Goal: Task Accomplishment & Management: Manage account settings

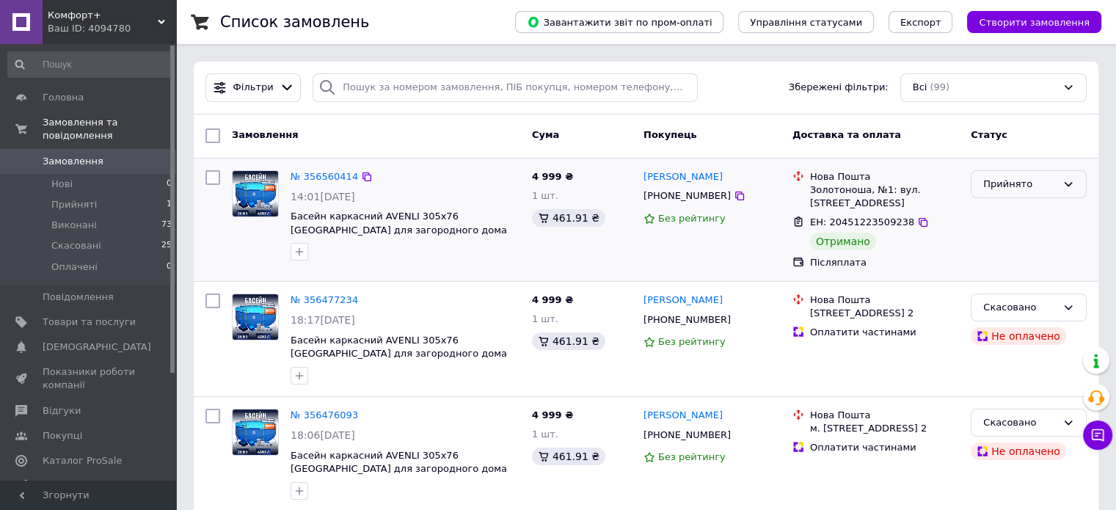
click at [1006, 188] on div "Прийнято" at bounding box center [1019, 184] width 73 height 15
click at [1007, 214] on li "Виконано" at bounding box center [1028, 214] width 114 height 27
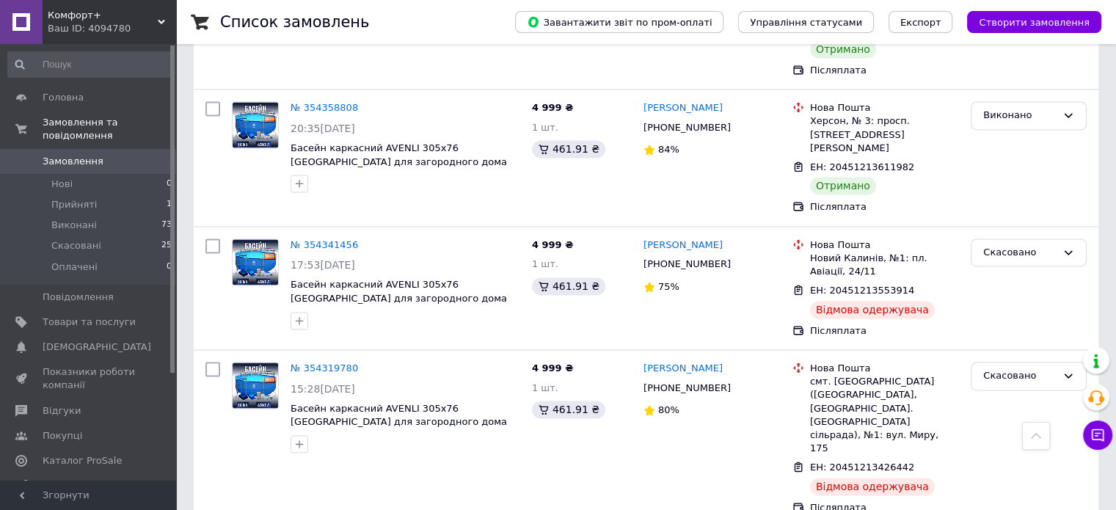
scroll to position [2189, 0]
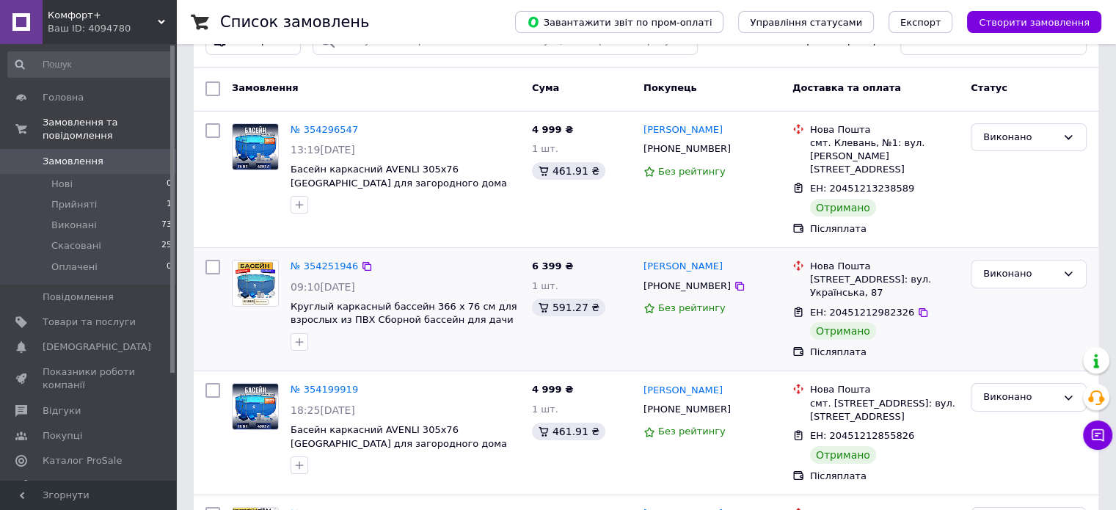
scroll to position [73, 0]
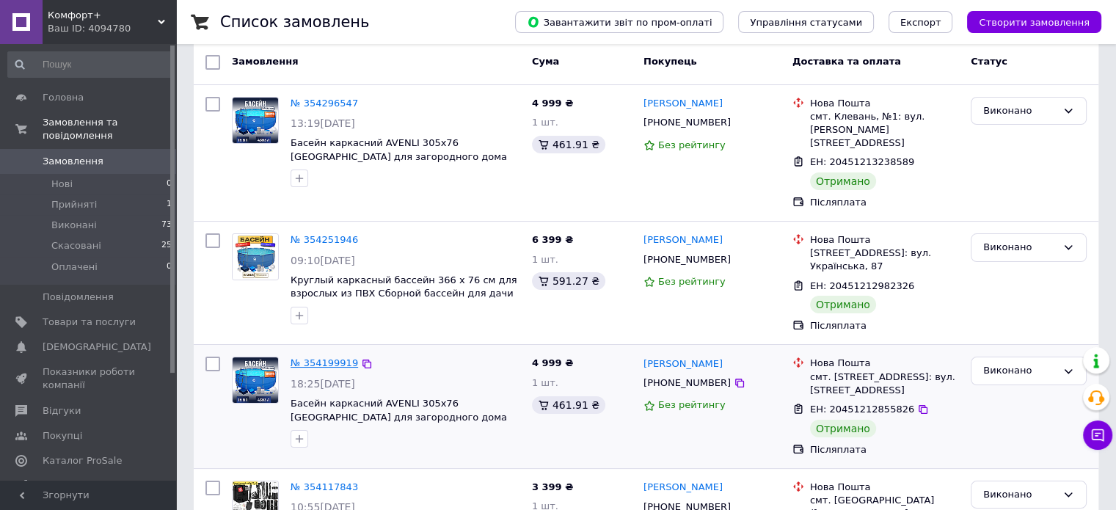
click at [337, 357] on link "№ 354199919" at bounding box center [323, 362] width 67 height 11
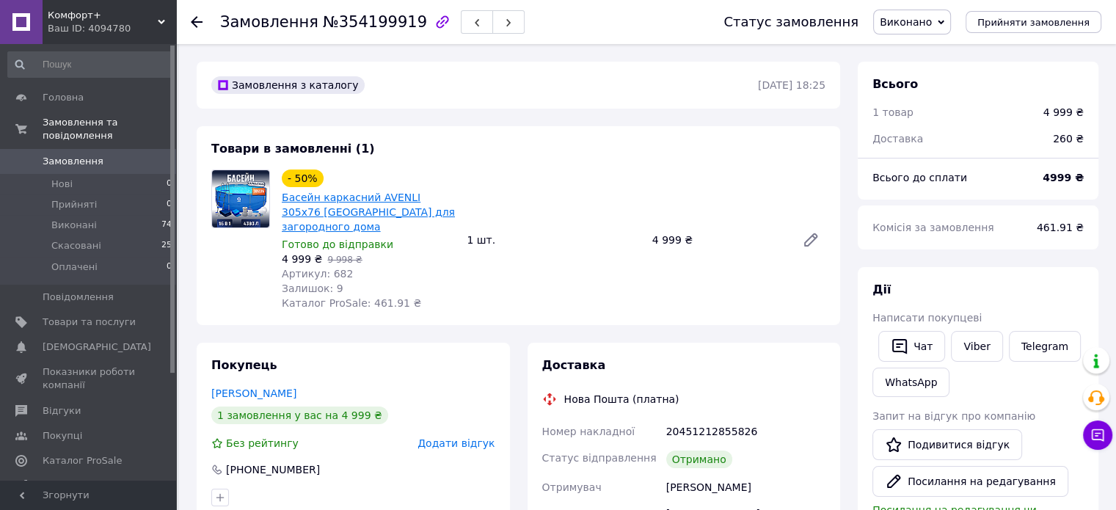
click at [359, 208] on link "Басейн каркасний AVENLI 305x76 [GEOGRAPHIC_DATA] для загородного дома" at bounding box center [368, 211] width 173 height 41
click at [962, 343] on link "Viber" at bounding box center [976, 346] width 51 height 31
click at [369, 208] on link "Басейн каркасний AVENLI 305x76 [GEOGRAPHIC_DATA] для загородного дома" at bounding box center [368, 211] width 173 height 41
click at [109, 155] on span "Замовлення" at bounding box center [89, 161] width 93 height 13
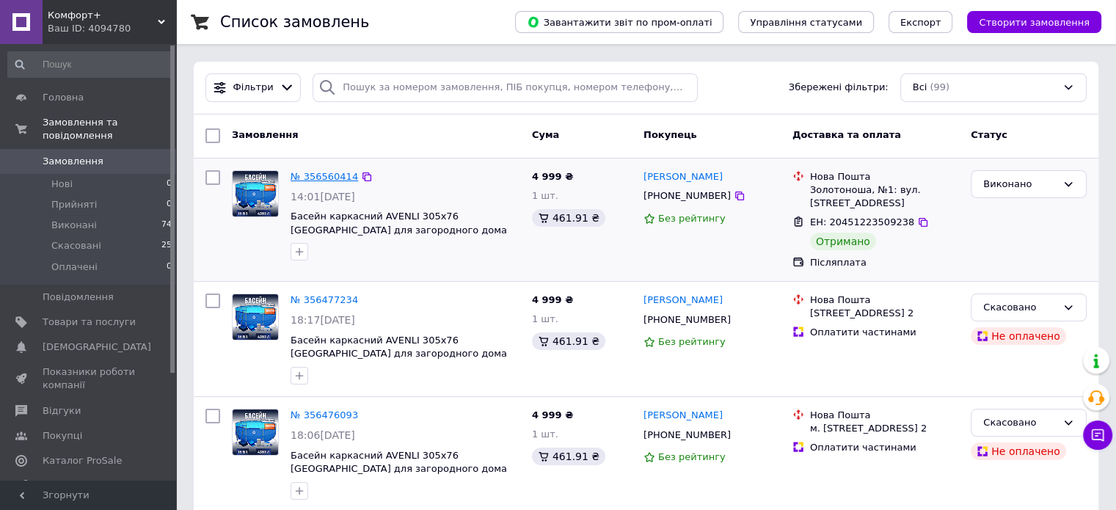
click at [325, 172] on link "№ 356560414" at bounding box center [323, 176] width 67 height 11
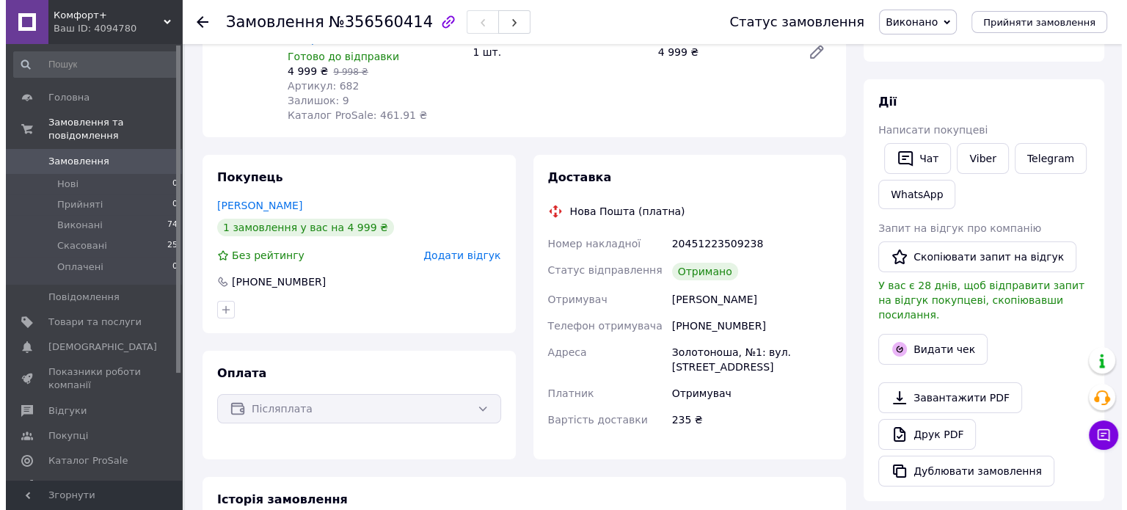
scroll to position [220, 0]
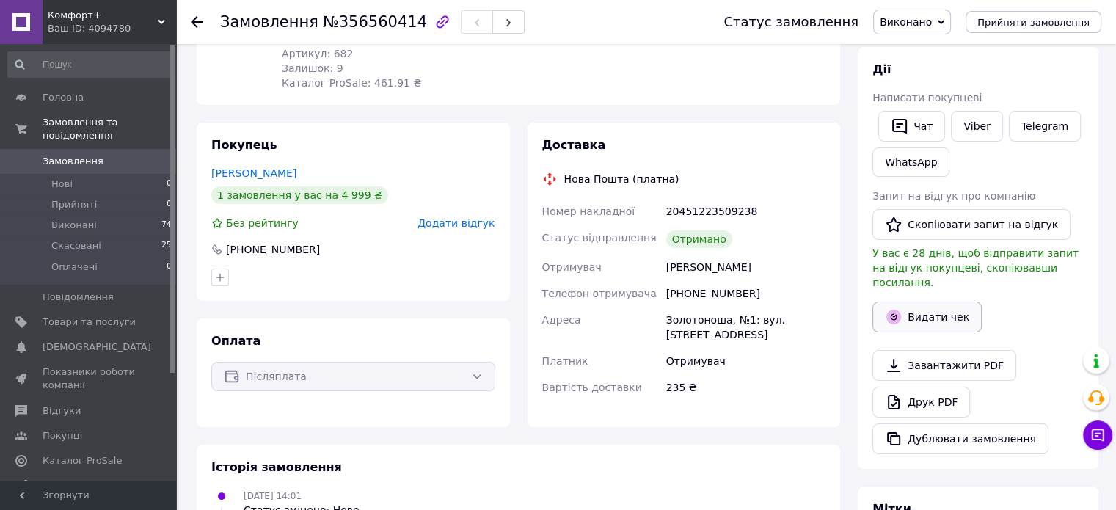
click at [943, 306] on button "Видати чек" at bounding box center [926, 316] width 109 height 31
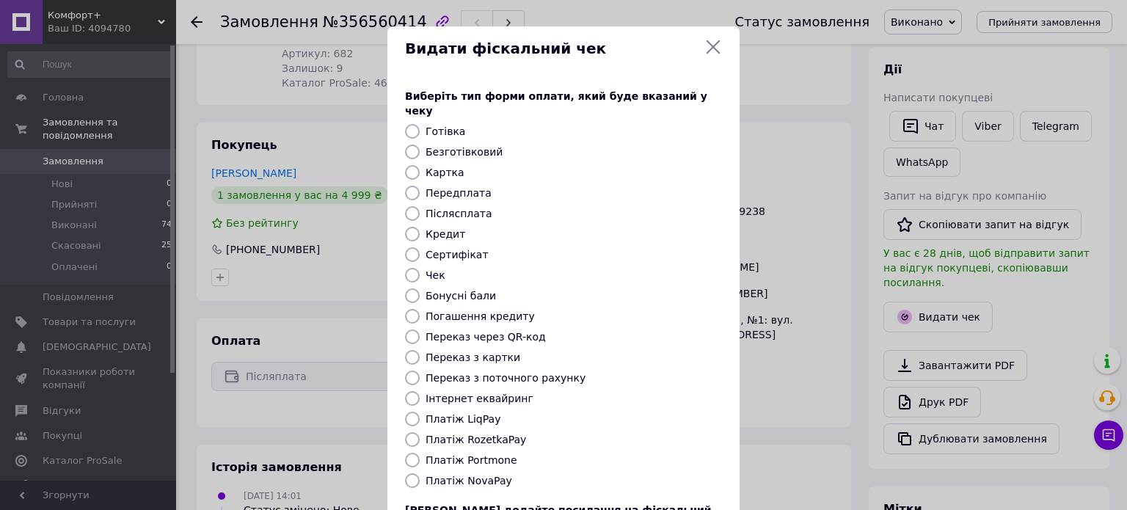
click at [460, 208] on label "Післясплата" at bounding box center [458, 214] width 67 height 12
click at [420, 206] on input "Післясплата" at bounding box center [412, 213] width 15 height 15
radio input "true"
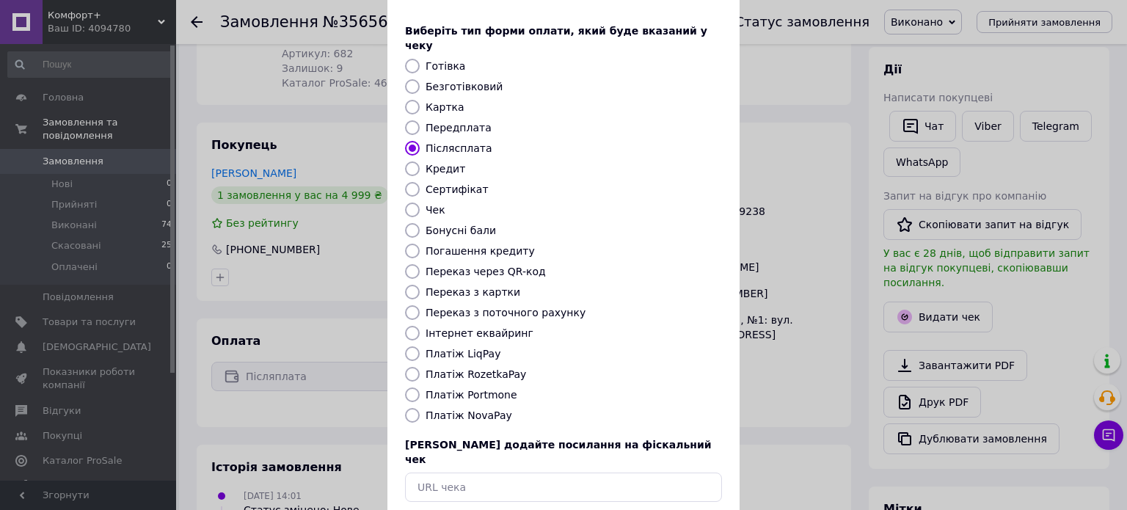
scroll to position [120, 0]
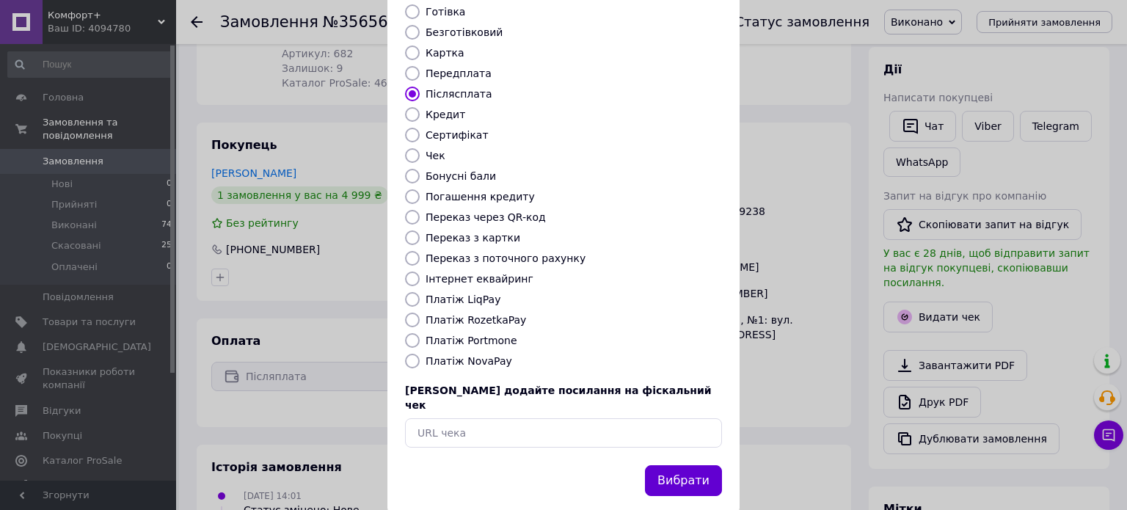
click at [684, 465] on button "Вибрати" at bounding box center [683, 481] width 77 height 32
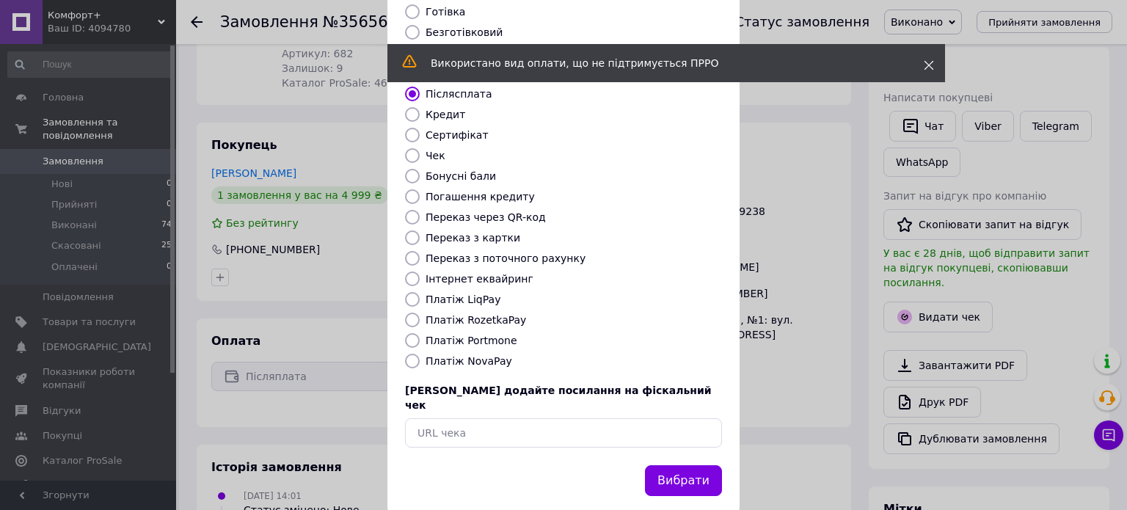
click at [923, 64] on icon at bounding box center [928, 65] width 10 height 10
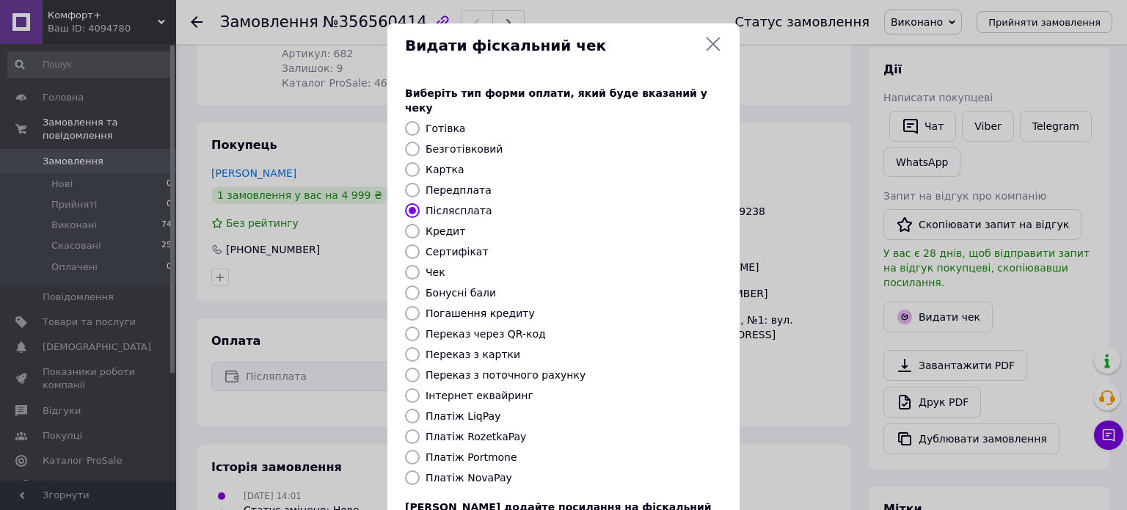
scroll to position [0, 0]
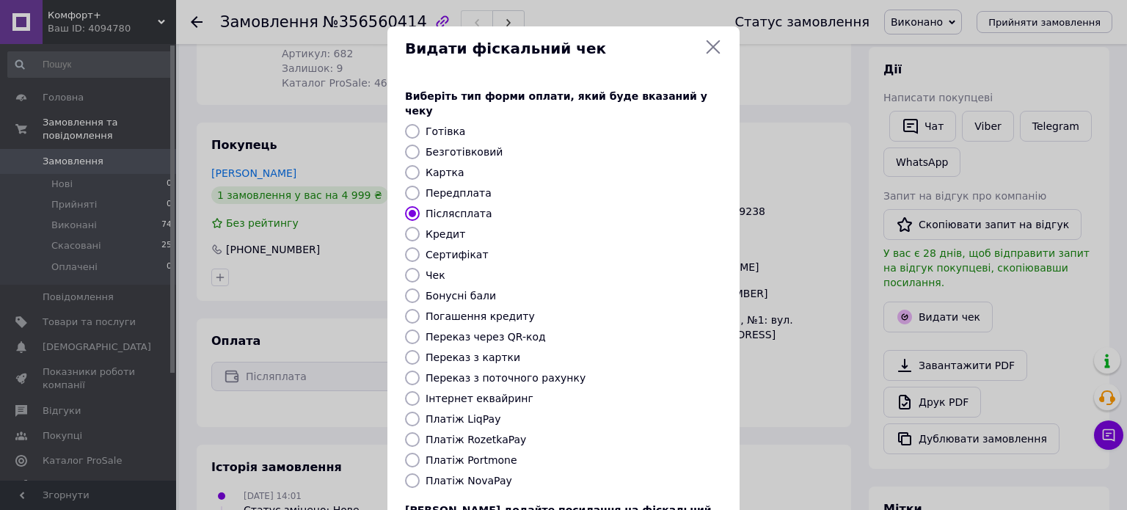
click at [447, 125] on label "Готівка" at bounding box center [445, 131] width 40 height 12
click at [420, 124] on input "Готівка" at bounding box center [412, 131] width 15 height 15
radio input "true"
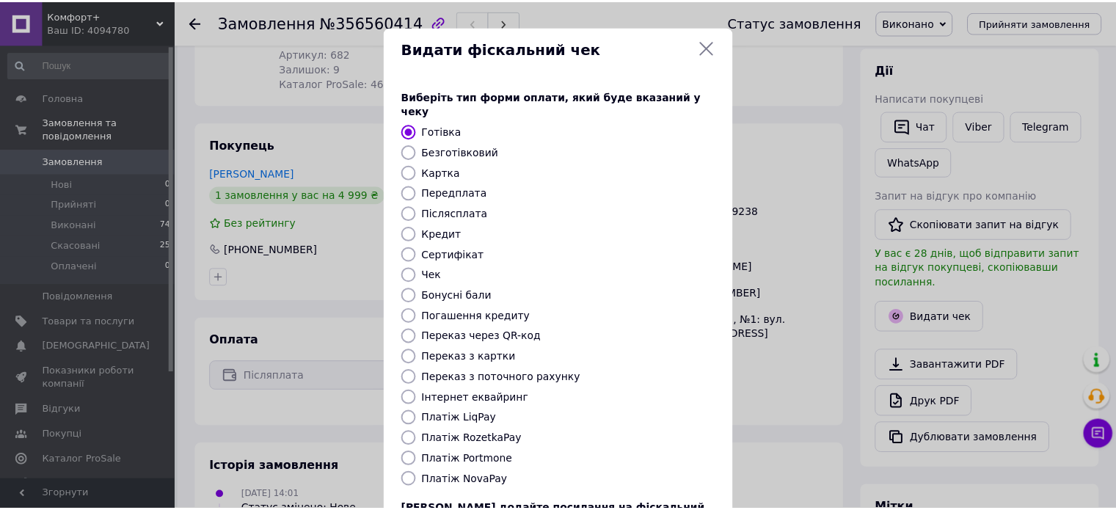
scroll to position [120, 0]
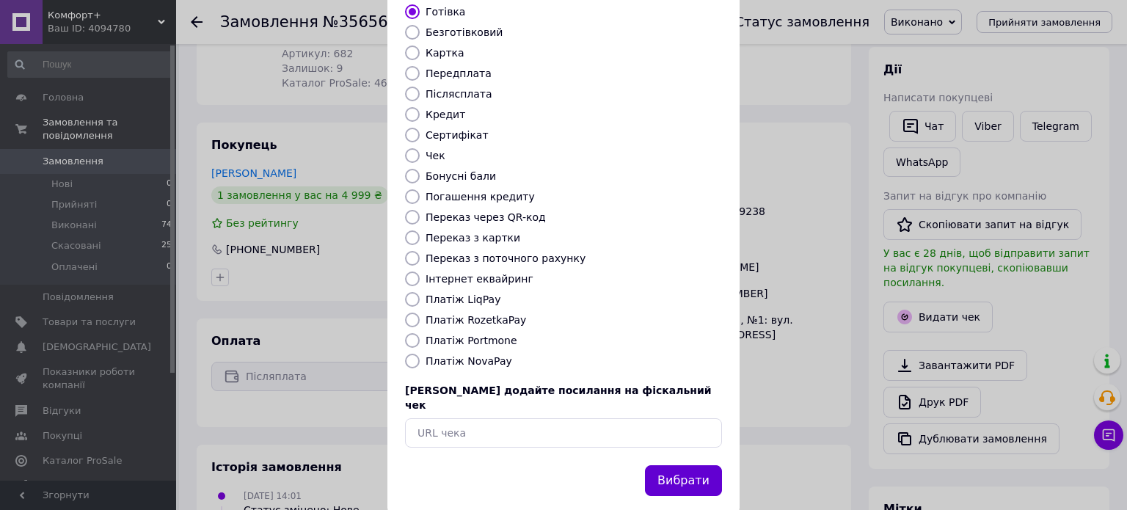
click at [681, 465] on button "Вибрати" at bounding box center [683, 481] width 77 height 32
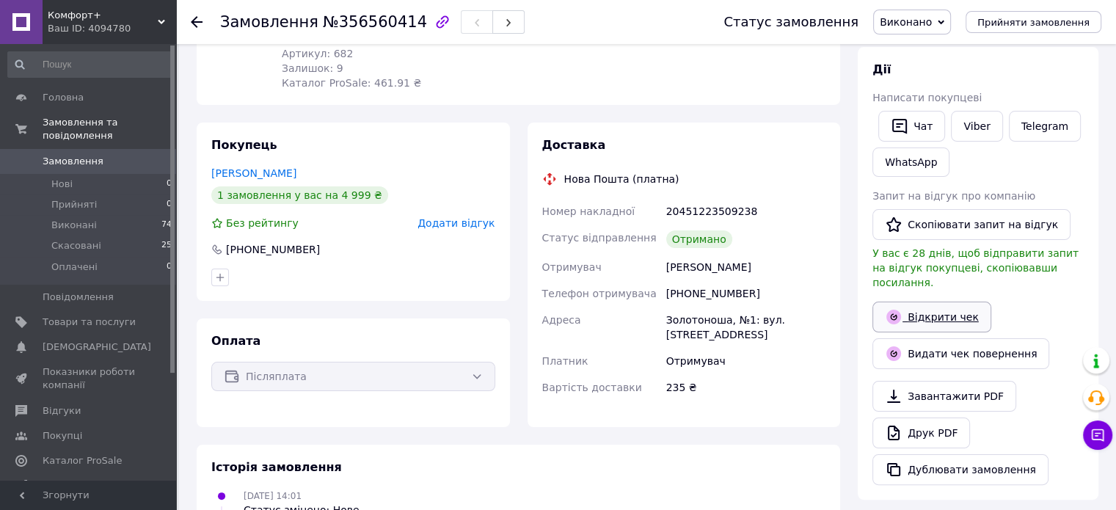
click at [931, 301] on link "Відкрити чек" at bounding box center [931, 316] width 119 height 31
click at [98, 155] on span "Замовлення" at bounding box center [89, 161] width 93 height 13
